Goal: Information Seeking & Learning: Learn about a topic

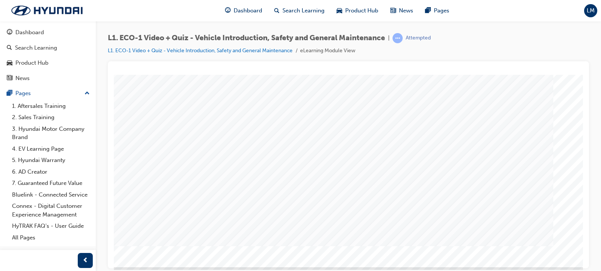
scroll to position [92, 0]
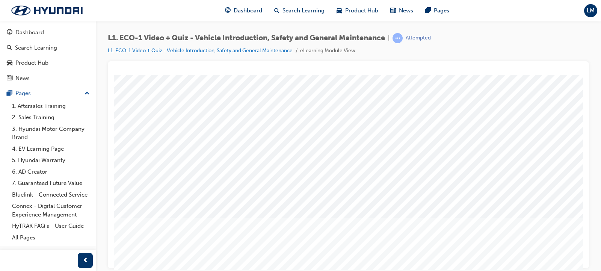
scroll to position [75, 0]
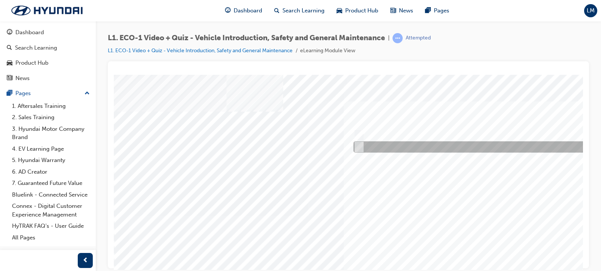
click at [354, 146] on input "No" at bounding box center [358, 147] width 8 height 8
radio input "true"
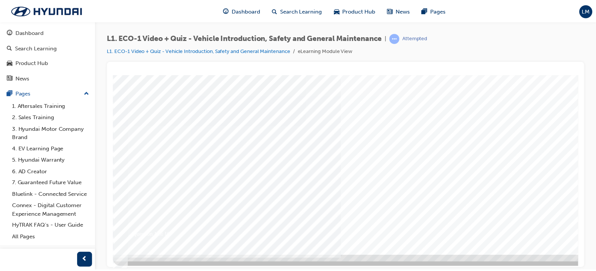
scroll to position [92, 0]
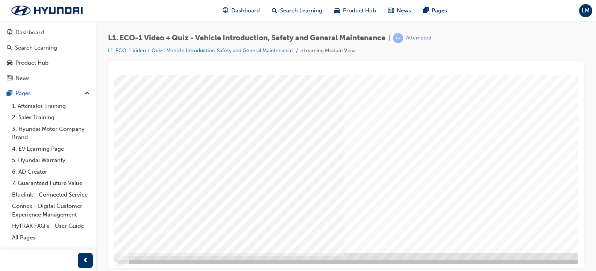
click at [473, 213] on div at bounding box center [369, 117] width 511 height 271
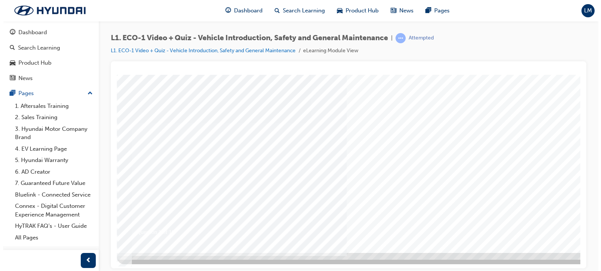
scroll to position [0, 0]
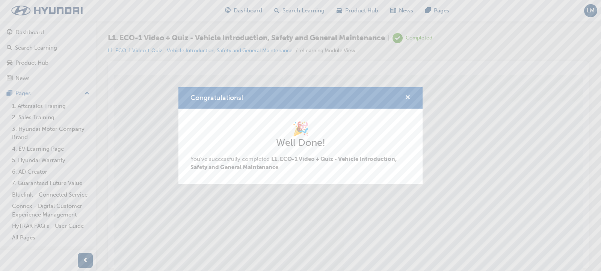
click at [406, 95] on span "cross-icon" at bounding box center [408, 98] width 6 height 7
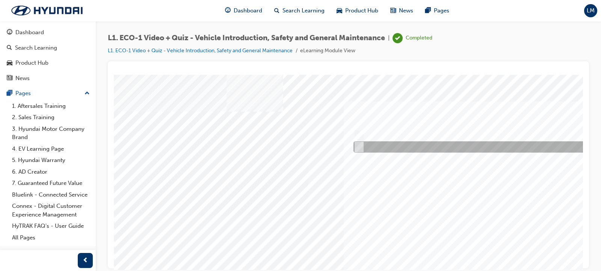
click at [360, 146] on input "No" at bounding box center [358, 147] width 8 height 8
radio input "true"
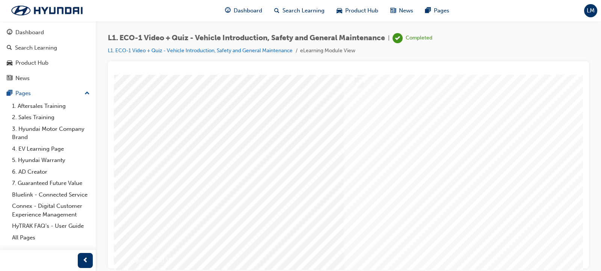
scroll to position [92, 0]
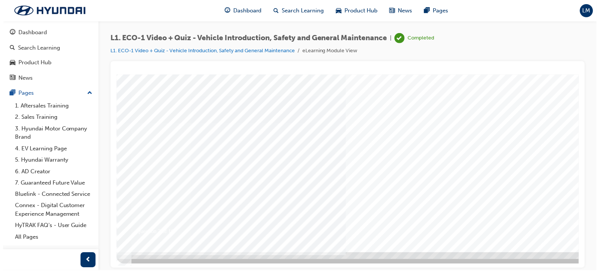
scroll to position [0, 0]
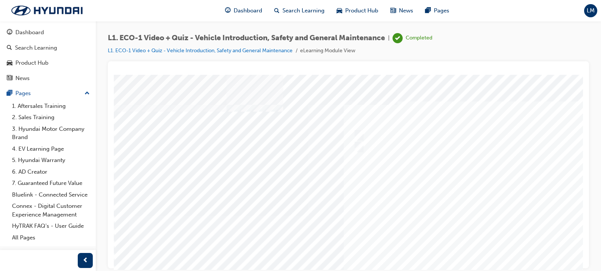
click at [484, 218] on div at bounding box center [369, 209] width 511 height 271
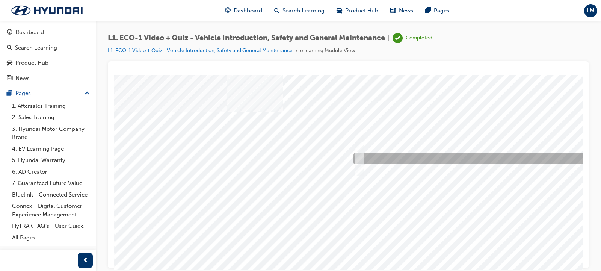
click at [359, 160] on input "Immediately advise an Eco Vehicle Specialist Technician." at bounding box center [358, 158] width 8 height 8
radio input "true"
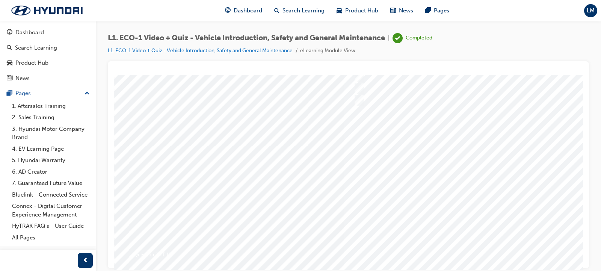
scroll to position [75, 0]
click at [494, 233] on div at bounding box center [369, 134] width 511 height 271
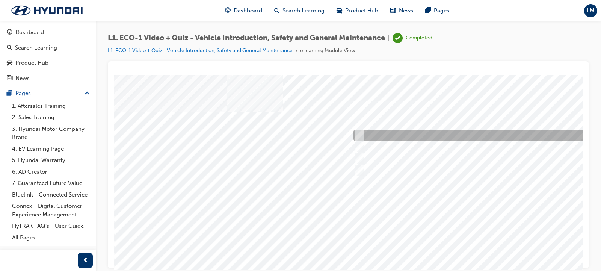
click at [359, 130] on div at bounding box center [477, 135] width 250 height 11
radio input "true"
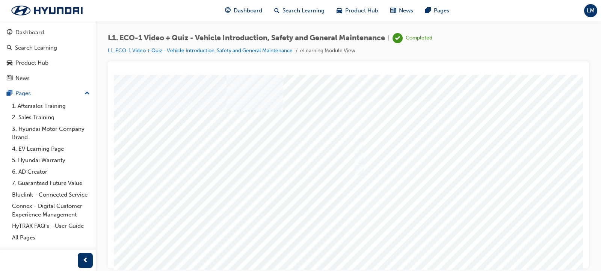
scroll to position [92, 0]
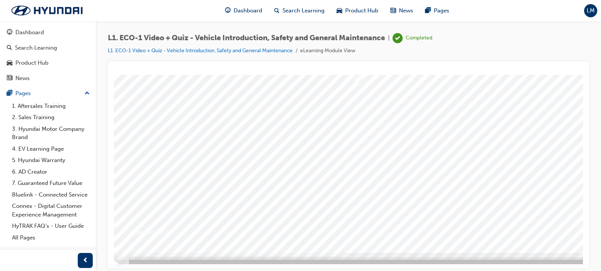
click at [488, 220] on div at bounding box center [369, 117] width 511 height 271
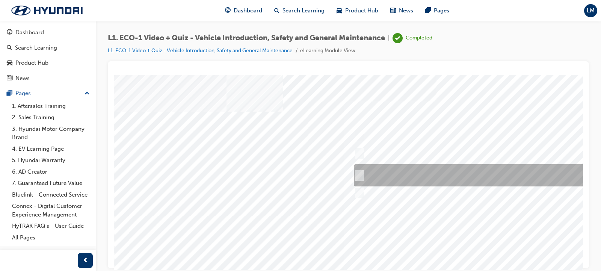
click at [362, 172] on input "Red means High Voltage is present, and orange means High Voltage may be present." at bounding box center [358, 175] width 8 height 8
radio input "true"
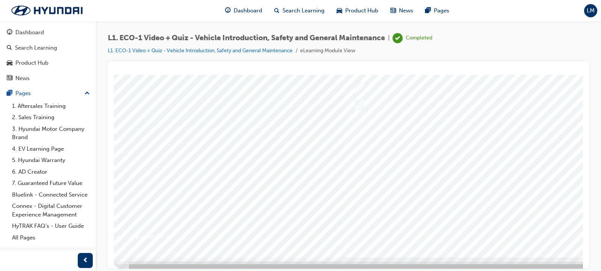
scroll to position [92, 0]
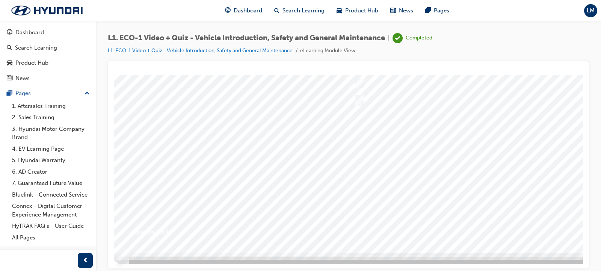
click at [494, 222] on div at bounding box center [369, 117] width 511 height 271
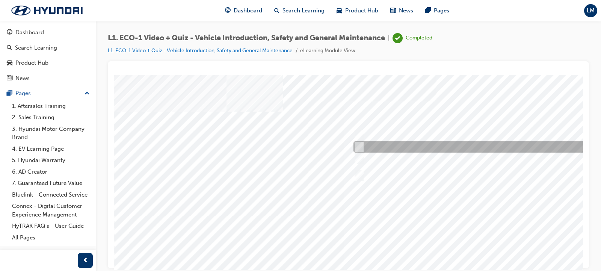
click at [376, 148] on div at bounding box center [477, 146] width 250 height 11
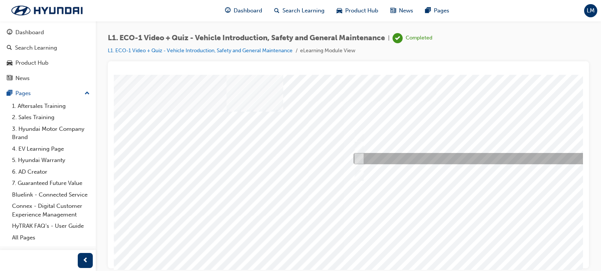
click at [408, 159] on div at bounding box center [477, 158] width 250 height 11
radio input "false"
radio input "true"
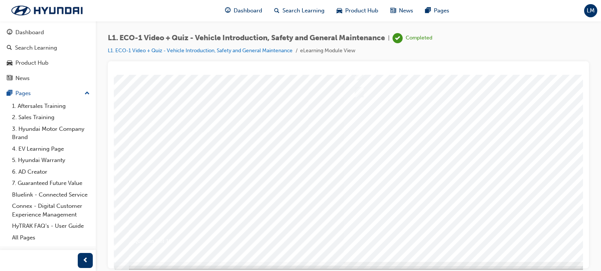
scroll to position [85, 0]
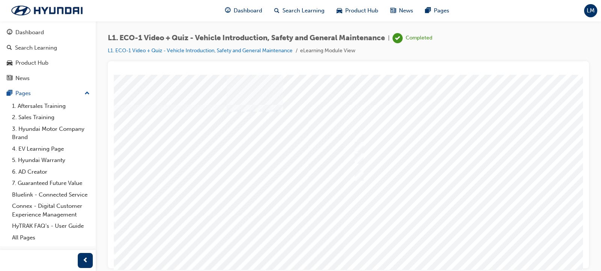
click at [467, 144] on div at bounding box center [369, 209] width 511 height 271
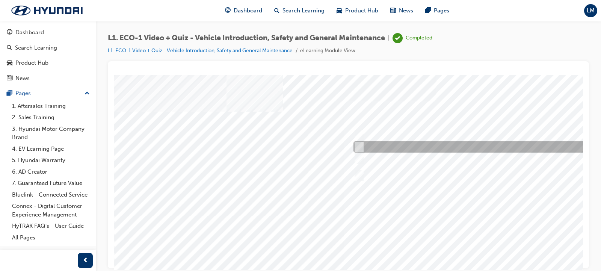
click at [414, 145] on div at bounding box center [477, 146] width 250 height 11
radio input "true"
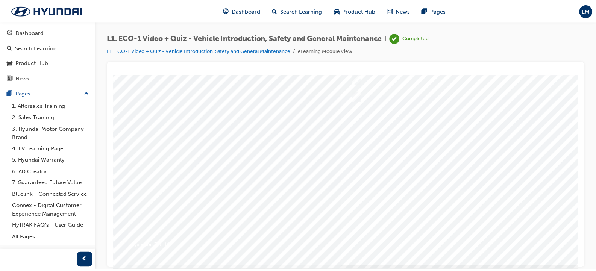
scroll to position [90, 0]
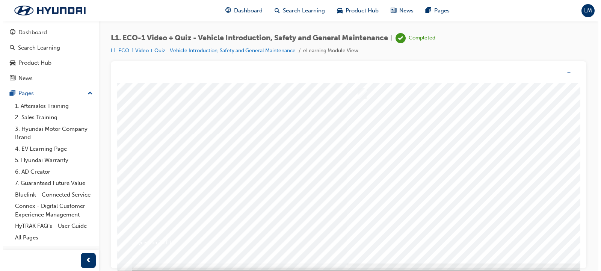
scroll to position [0, 0]
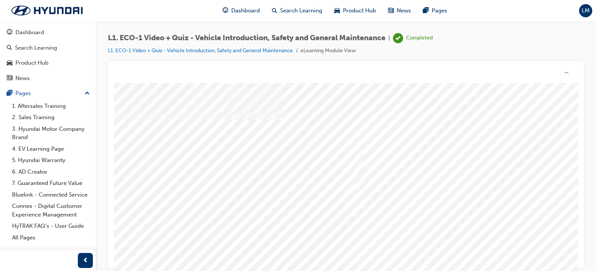
click at [470, 229] on div at bounding box center [369, 218] width 511 height 271
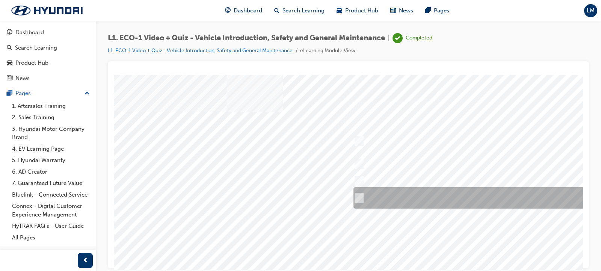
click at [399, 196] on div at bounding box center [477, 197] width 250 height 21
radio input "true"
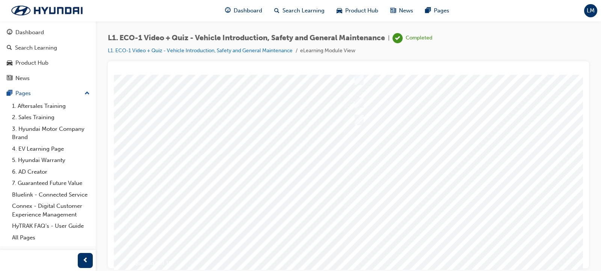
scroll to position [67, 0]
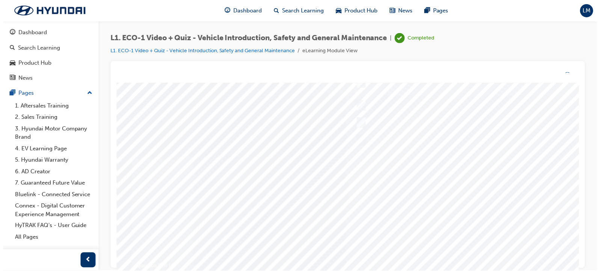
scroll to position [0, 0]
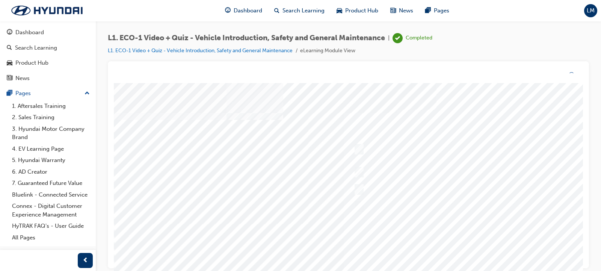
click at [487, 255] on div at bounding box center [369, 218] width 511 height 271
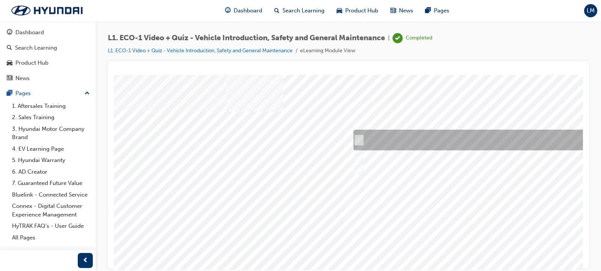
click at [480, 133] on div at bounding box center [477, 140] width 250 height 21
radio input "true"
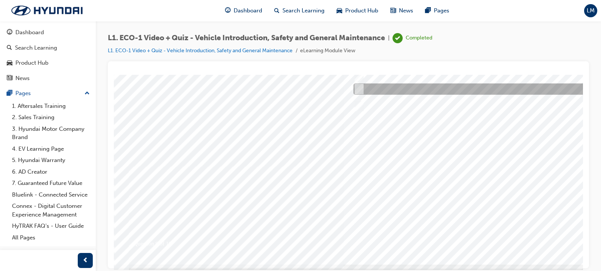
scroll to position [90, 0]
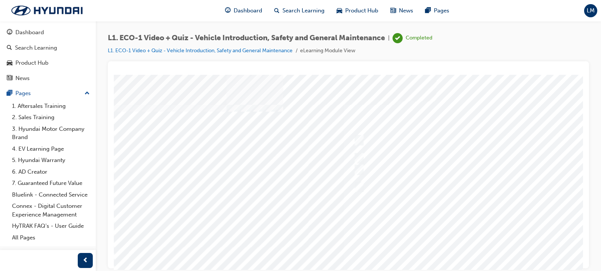
click at [472, 221] on div at bounding box center [369, 209] width 511 height 271
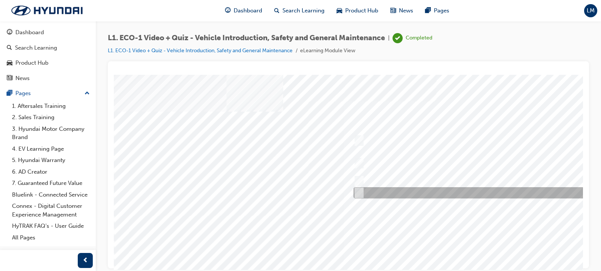
click at [439, 190] on div at bounding box center [477, 192] width 250 height 11
radio input "true"
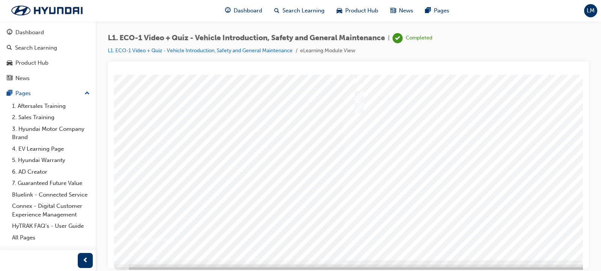
scroll to position [92, 0]
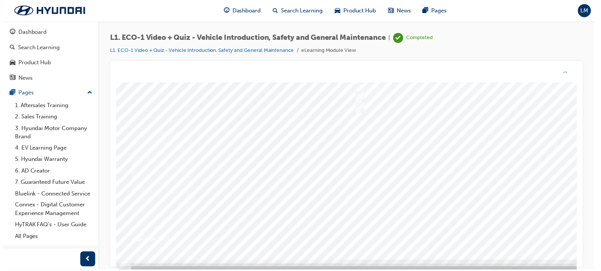
scroll to position [0, 0]
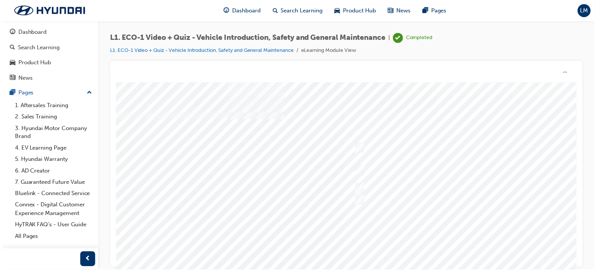
click at [489, 238] on div at bounding box center [371, 217] width 511 height 271
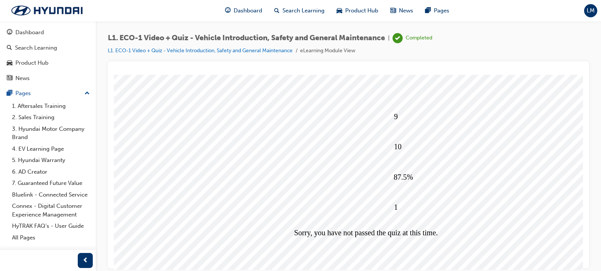
scroll to position [92, 0]
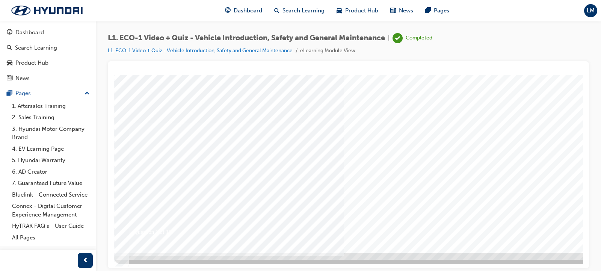
scroll to position [0, 0]
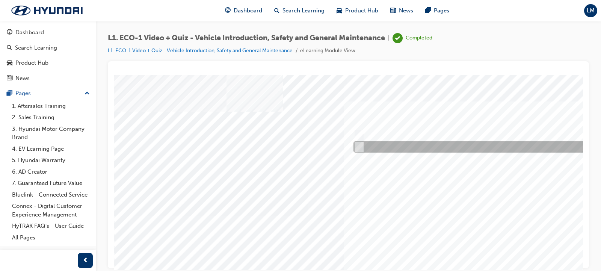
click at [388, 149] on div at bounding box center [478, 146] width 252 height 11
radio input "true"
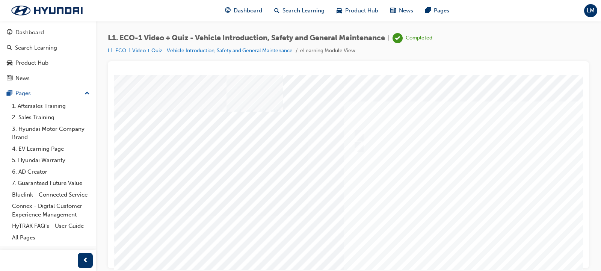
scroll to position [92, 0]
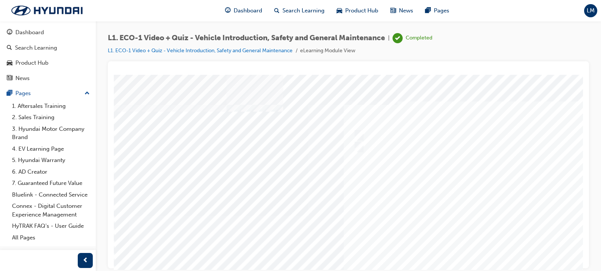
click at [482, 227] on div at bounding box center [369, 209] width 511 height 271
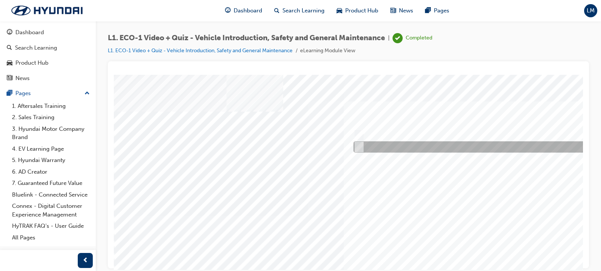
click at [386, 149] on div at bounding box center [477, 146] width 250 height 11
radio input "true"
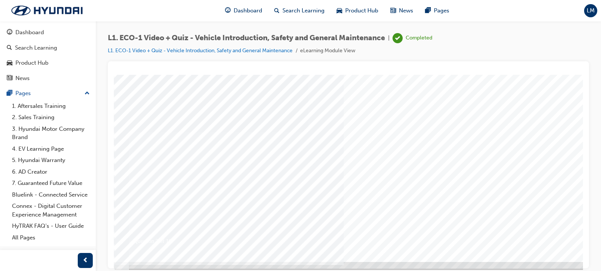
scroll to position [92, 0]
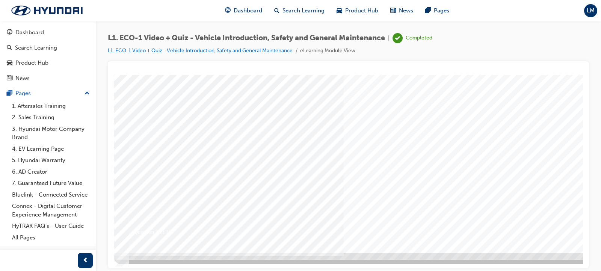
click at [461, 221] on div at bounding box center [369, 117] width 511 height 271
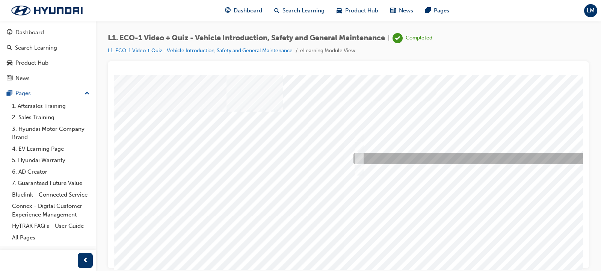
click at [395, 156] on div at bounding box center [477, 158] width 250 height 11
radio input "true"
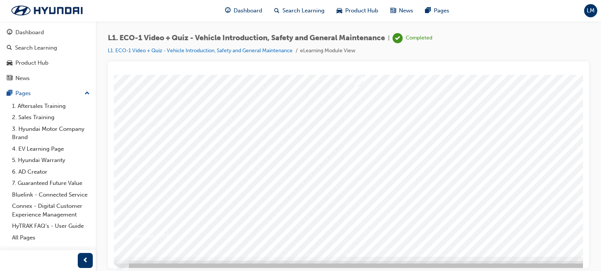
scroll to position [92, 0]
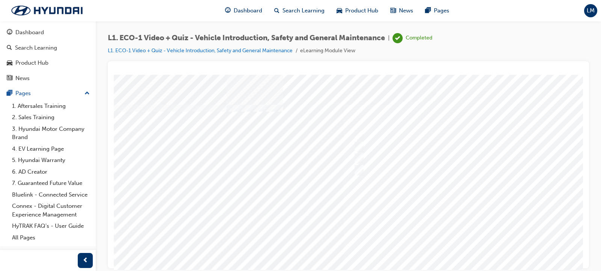
click at [483, 228] on div at bounding box center [369, 209] width 511 height 271
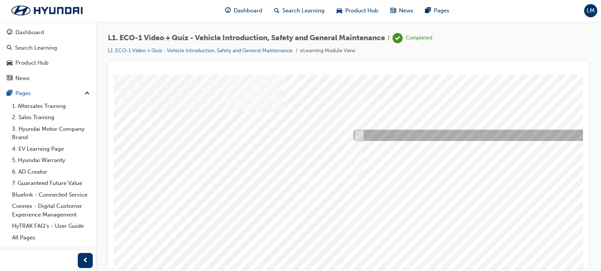
click at [389, 135] on div at bounding box center [477, 135] width 250 height 11
radio input "true"
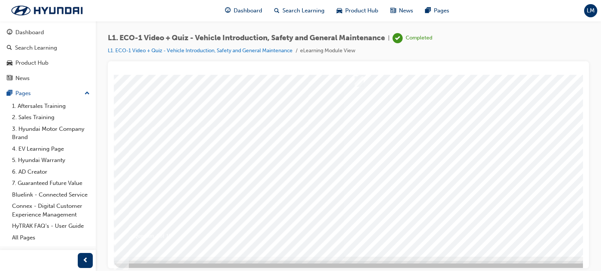
scroll to position [92, 0]
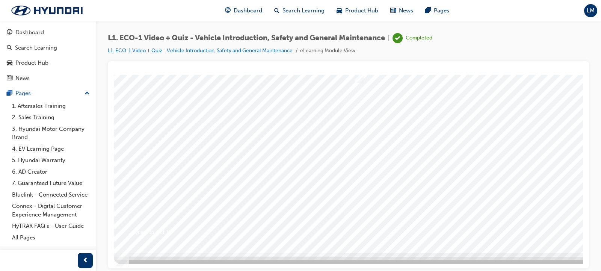
click at [478, 219] on div at bounding box center [369, 117] width 511 height 271
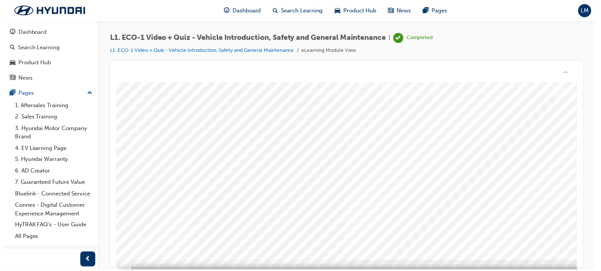
scroll to position [0, 0]
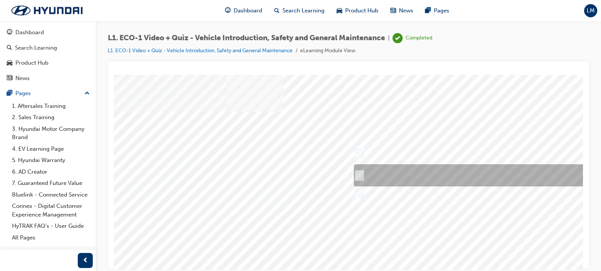
click at [382, 173] on div at bounding box center [477, 175] width 250 height 22
radio input "true"
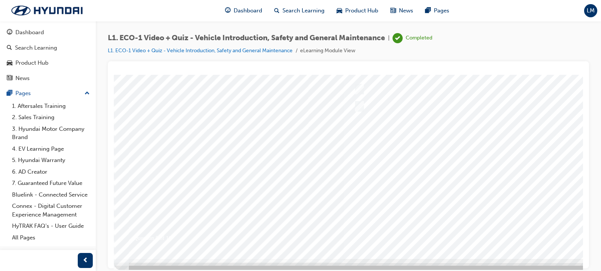
scroll to position [92, 0]
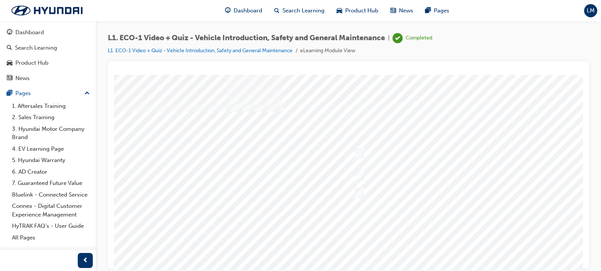
click at [477, 223] on div at bounding box center [369, 209] width 511 height 271
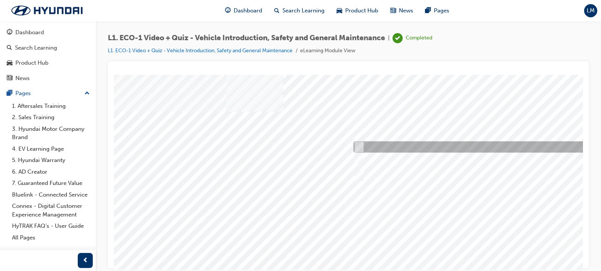
click at [433, 147] on div at bounding box center [477, 146] width 250 height 11
radio input "true"
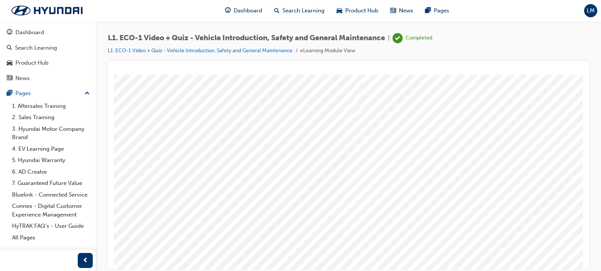
scroll to position [71, 0]
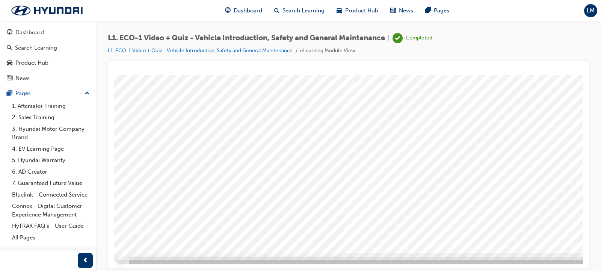
click at [505, 224] on div at bounding box center [369, 117] width 511 height 271
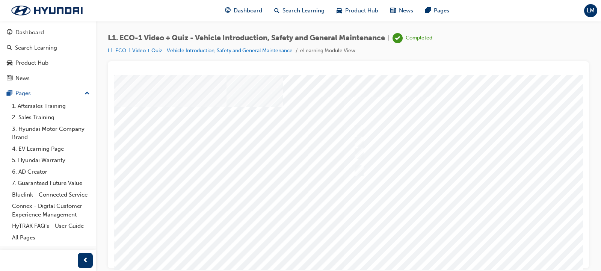
scroll to position [0, 0]
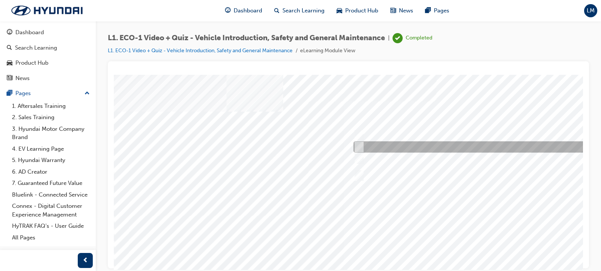
click at [376, 144] on div at bounding box center [477, 146] width 250 height 11
radio input "true"
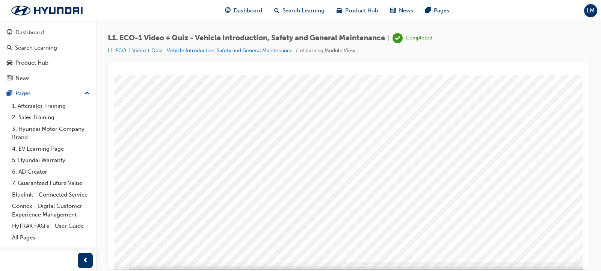
scroll to position [92, 0]
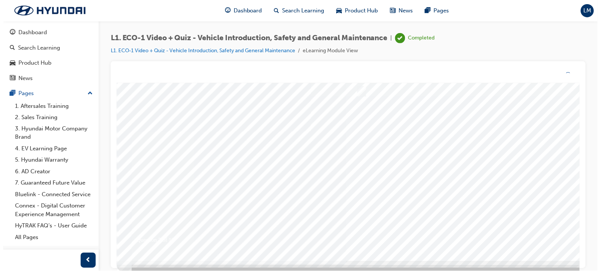
scroll to position [0, 0]
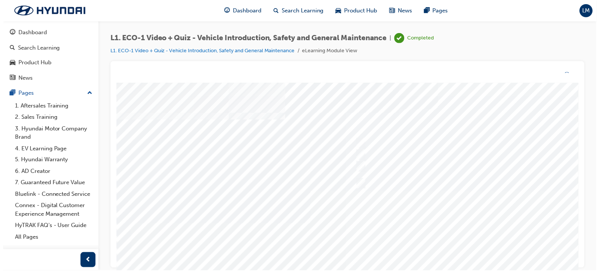
click at [482, 239] on div at bounding box center [371, 218] width 511 height 271
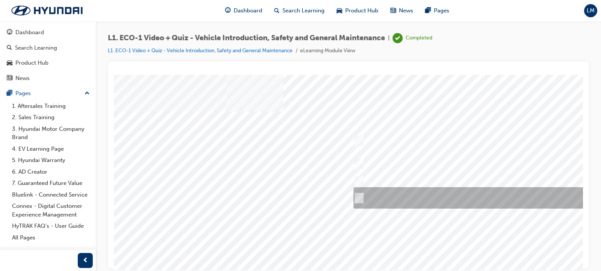
click at [389, 200] on div at bounding box center [477, 197] width 250 height 21
radio input "true"
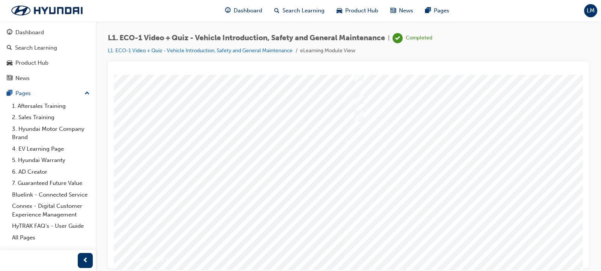
scroll to position [75, 0]
click at [471, 234] on div at bounding box center [369, 134] width 511 height 271
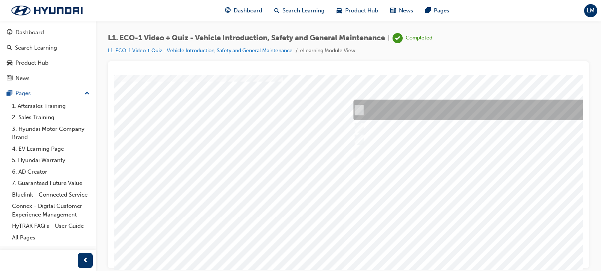
click at [477, 105] on div at bounding box center [477, 110] width 250 height 21
radio input "true"
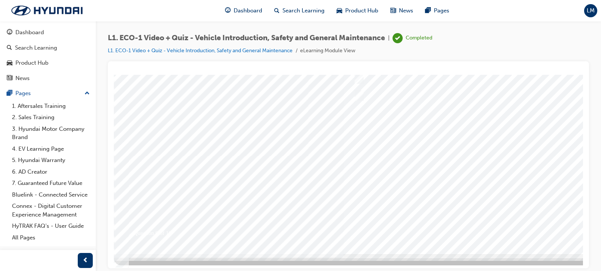
scroll to position [92, 0]
click at [507, 215] on div at bounding box center [369, 117] width 511 height 271
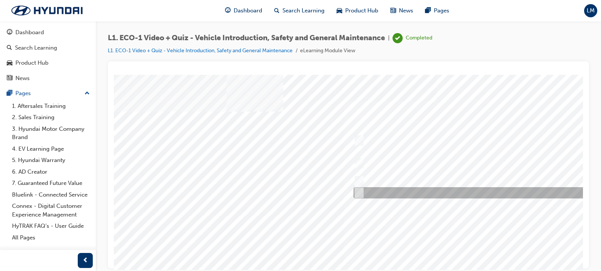
click at [424, 192] on div at bounding box center [477, 192] width 250 height 11
radio input "true"
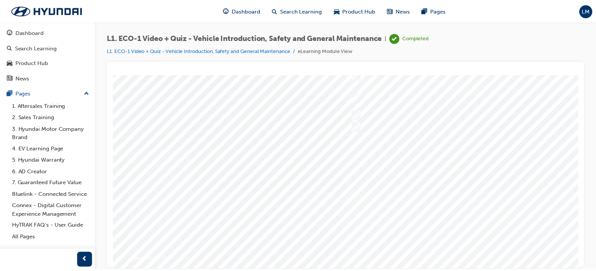
scroll to position [75, 0]
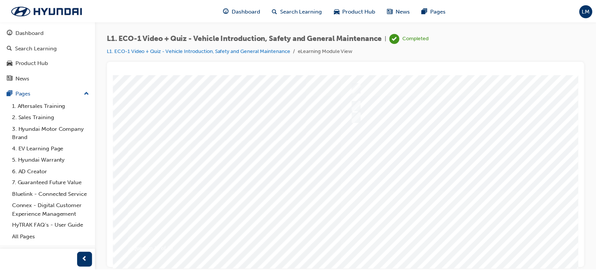
click at [470, 234] on div at bounding box center [368, 135] width 511 height 271
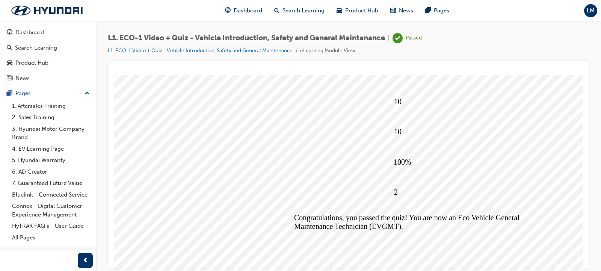
scroll to position [92, 0]
